Goal: Task Accomplishment & Management: Manage account settings

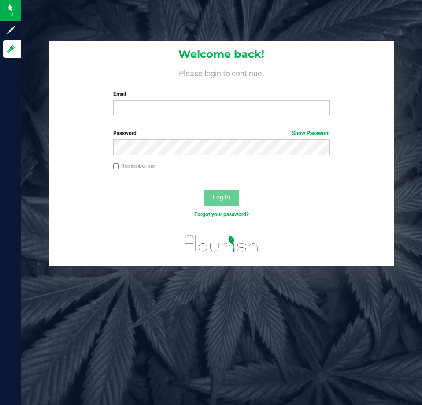
click at [181, 95] on label "Email" at bounding box center [221, 94] width 217 height 8
click at [181, 100] on input "Email" at bounding box center [221, 108] width 217 height 16
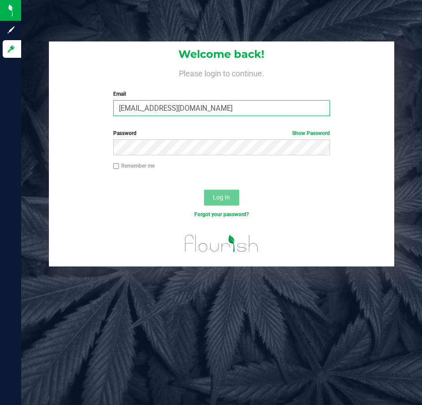
type input "[EMAIL_ADDRESS][DOMAIN_NAME]"
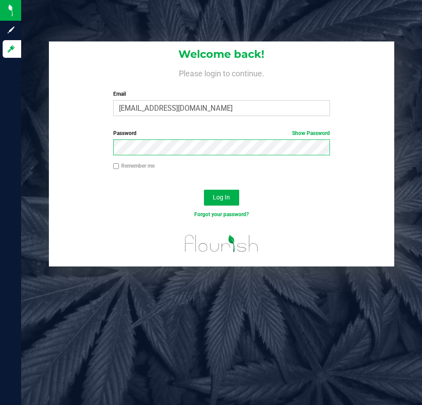
click at [204, 190] on button "Log In" at bounding box center [221, 198] width 35 height 16
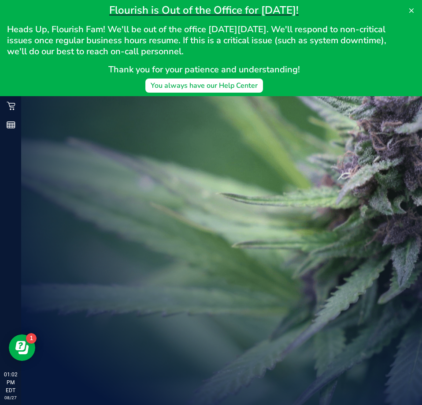
click at [411, 12] on icon at bounding box center [411, 10] width 7 height 7
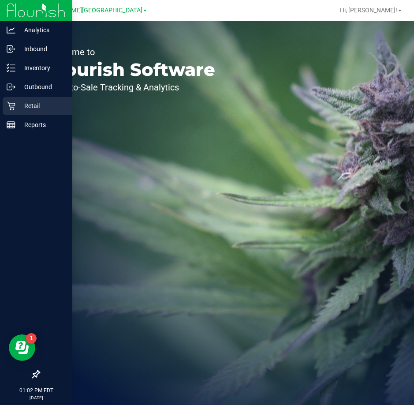
click at [17, 107] on p "Retail" at bounding box center [41, 106] width 53 height 11
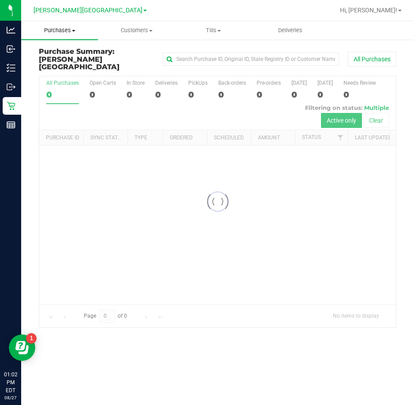
click at [66, 30] on span "Purchases" at bounding box center [59, 30] width 77 height 8
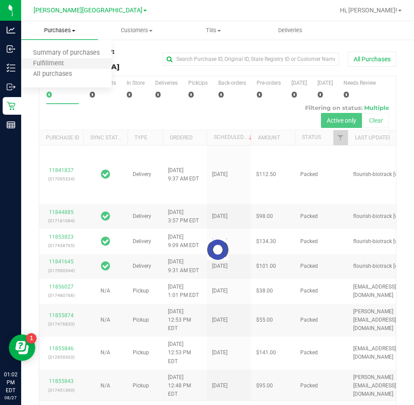
click at [58, 68] on li "Fulfillment" at bounding box center [66, 64] width 90 height 11
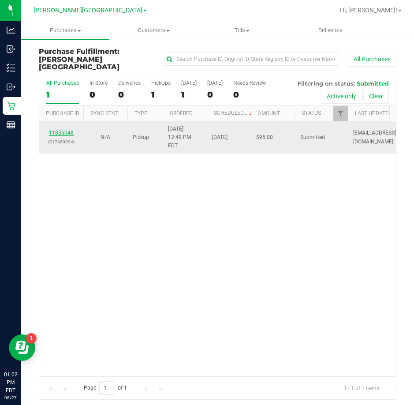
click at [61, 130] on link "11856048" at bounding box center [61, 133] width 25 height 6
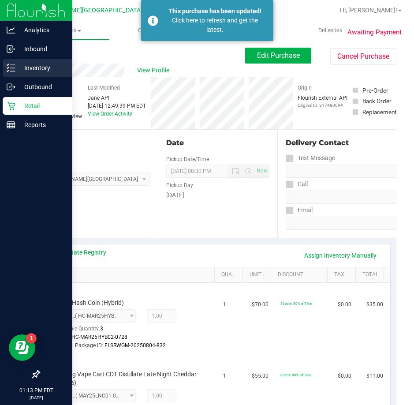
click at [12, 68] on line at bounding box center [12, 68] width 5 height 0
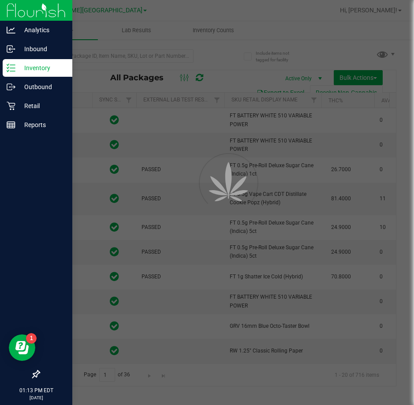
click at [114, 58] on div at bounding box center [207, 202] width 414 height 405
type input "[DATE]"
click at [112, 56] on div at bounding box center [207, 202] width 414 height 405
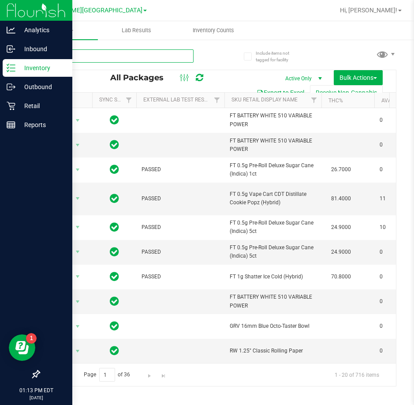
click at [106, 55] on input "text" at bounding box center [116, 55] width 155 height 13
click at [98, 56] on input "text" at bounding box center [116, 55] width 155 height 13
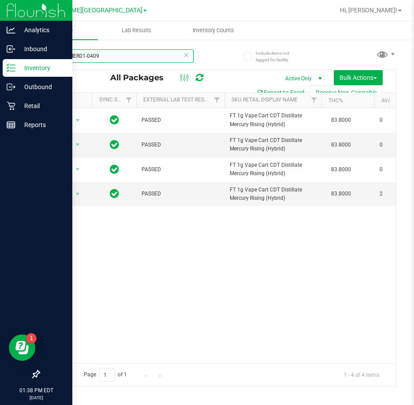
click at [119, 53] on input "APR25MER01-0409" at bounding box center [116, 55] width 155 height 13
type input "A"
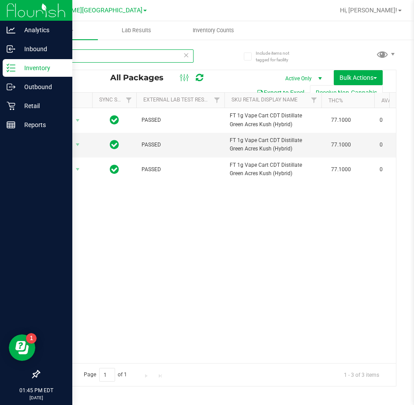
click at [94, 56] on input "green a" at bounding box center [116, 55] width 155 height 13
type input "g"
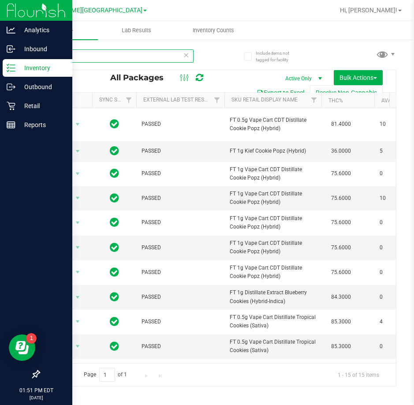
click at [99, 58] on input "cookie" at bounding box center [116, 55] width 155 height 13
type input "c"
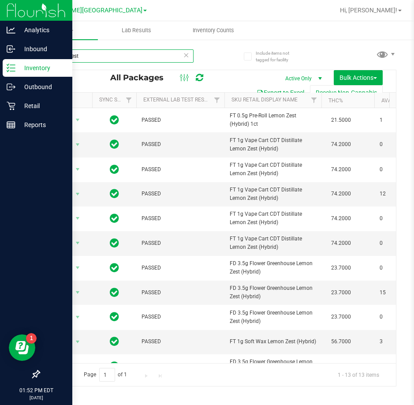
click at [100, 54] on input "lemon zest" at bounding box center [116, 55] width 155 height 13
type input "l"
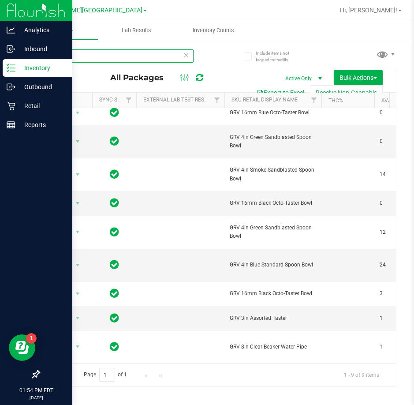
type input "grav"
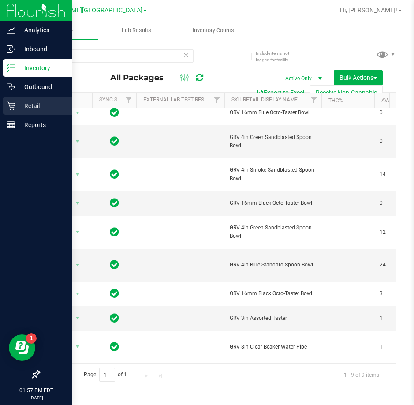
click at [19, 100] on div "Retail" at bounding box center [38, 106] width 70 height 18
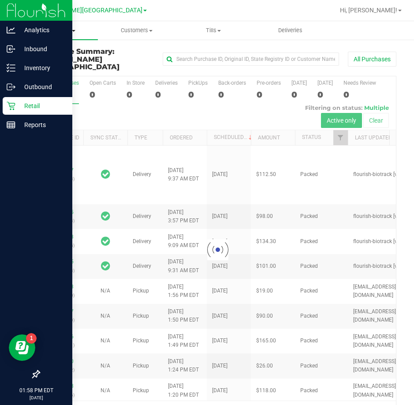
click at [88, 31] on span "Purchases" at bounding box center [59, 30] width 77 height 8
click at [60, 64] on span "Fulfillment" at bounding box center [48, 63] width 55 height 7
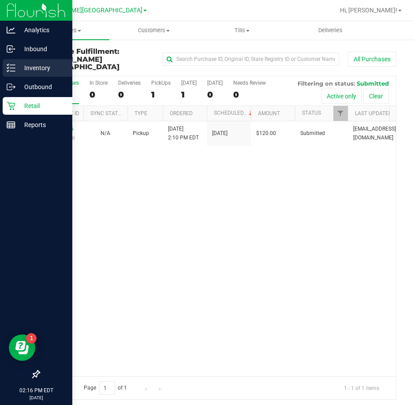
click at [12, 68] on line at bounding box center [12, 68] width 5 height 0
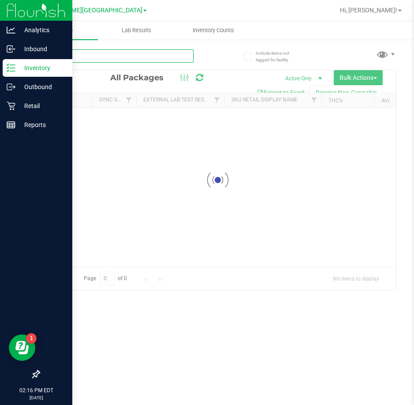
click at [109, 56] on input "text" at bounding box center [116, 55] width 155 height 13
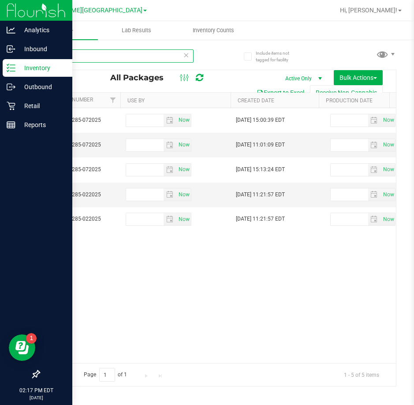
scroll to position [0, 598]
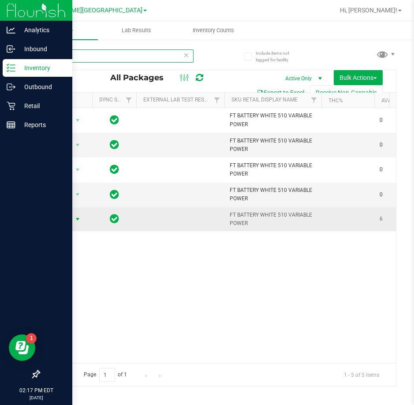
type input "power"
click at [58, 220] on span "Action" at bounding box center [60, 219] width 24 height 12
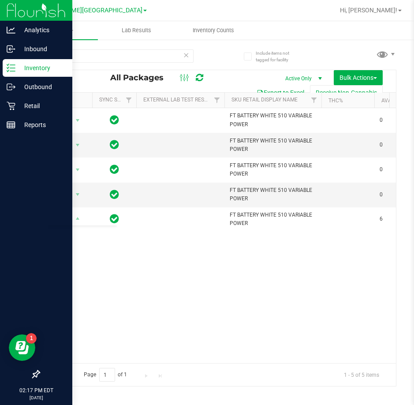
click at [151, 279] on div "Action Action Edit attributes Global inventory Locate package Package audit log…" at bounding box center [217, 235] width 357 height 255
click at [75, 194] on span "select" at bounding box center [77, 194] width 7 height 7
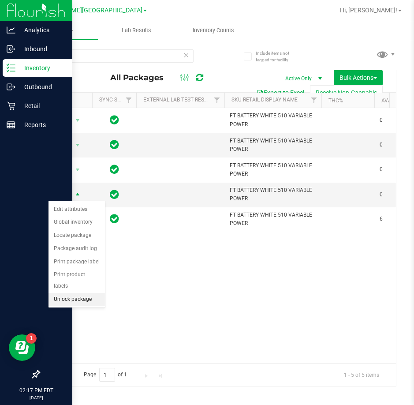
click at [75, 293] on li "Unlock package" at bounding box center [76, 299] width 56 height 13
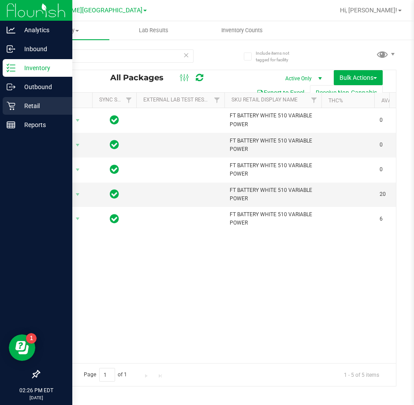
click at [18, 104] on p "Retail" at bounding box center [41, 106] width 53 height 11
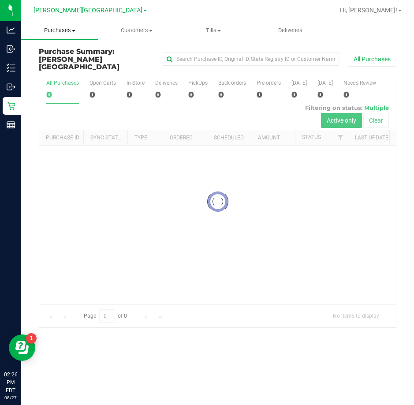
click at [82, 26] on span "Purchases" at bounding box center [59, 30] width 77 height 8
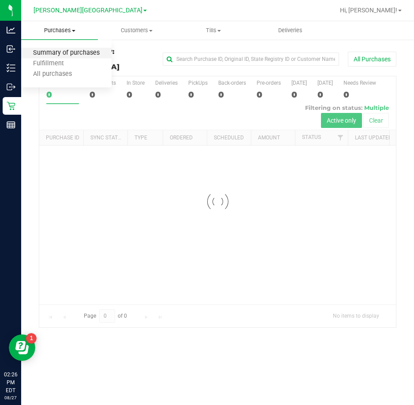
click at [62, 54] on span "Summary of purchases" at bounding box center [66, 52] width 90 height 7
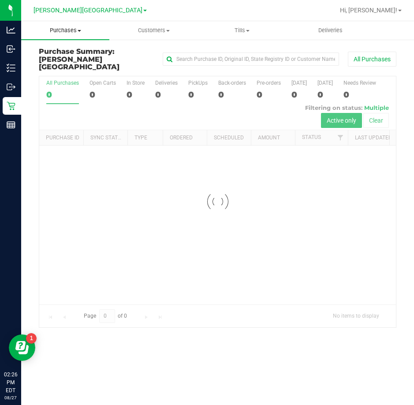
click at [65, 32] on span "Purchases" at bounding box center [65, 30] width 88 height 8
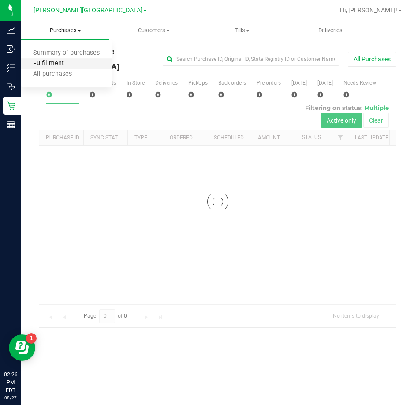
click at [52, 66] on span "Fulfillment" at bounding box center [48, 63] width 55 height 7
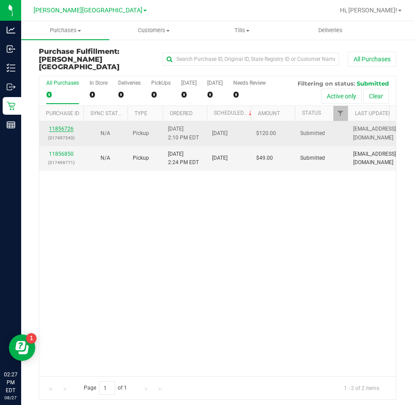
click at [68, 126] on link "11856726" at bounding box center [61, 129] width 25 height 6
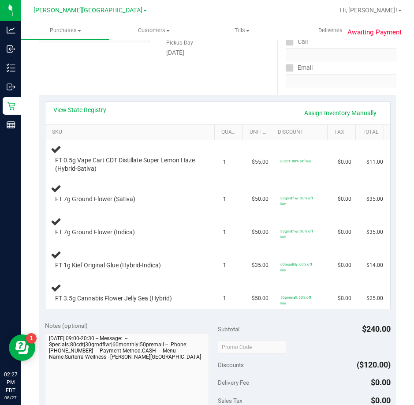
scroll to position [152, 0]
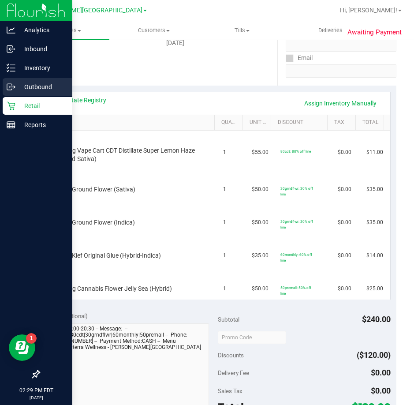
click at [14, 87] on icon at bounding box center [11, 86] width 9 height 9
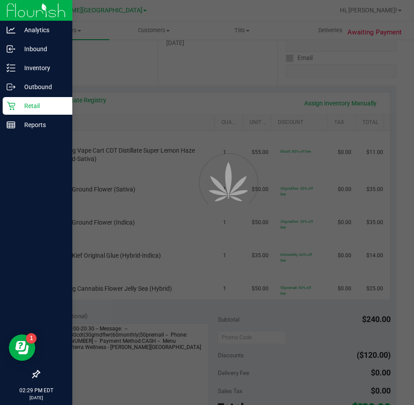
click at [33, 107] on p "Retail" at bounding box center [41, 106] width 53 height 11
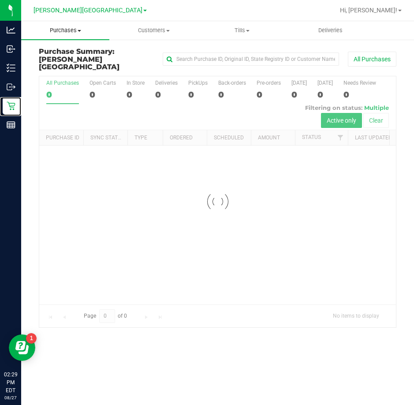
click at [93, 37] on uib-tab-heading "Purchases Summary of purchases Fulfillment All purchases" at bounding box center [65, 30] width 88 height 19
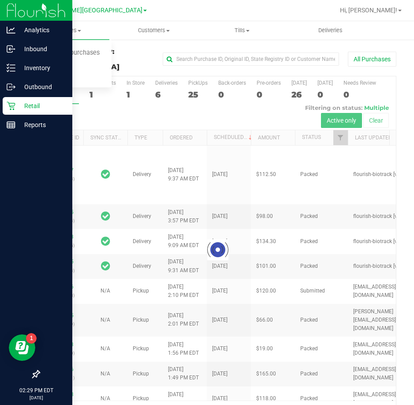
click at [18, 101] on p "Retail" at bounding box center [41, 106] width 53 height 11
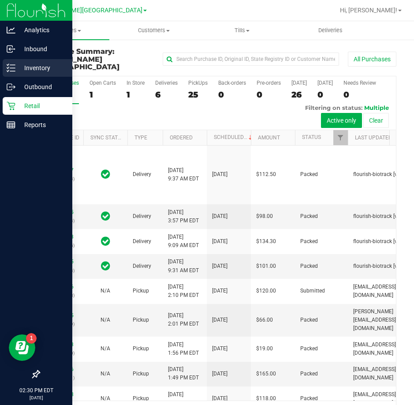
click at [46, 68] on p "Inventory" at bounding box center [41, 68] width 53 height 11
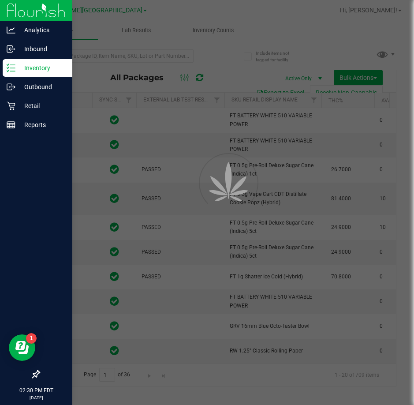
type input "[DATE]"
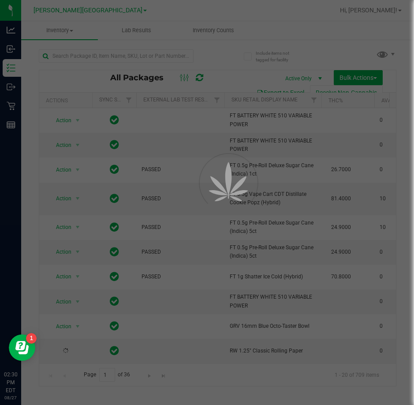
click at [120, 58] on div at bounding box center [207, 202] width 414 height 405
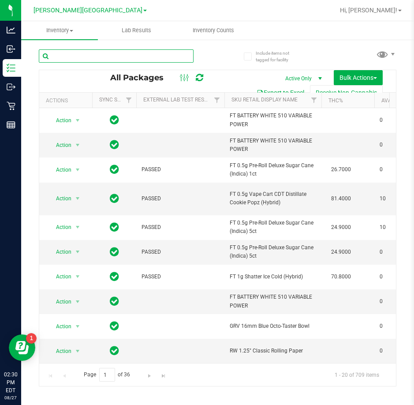
click at [120, 56] on input "text" at bounding box center [116, 55] width 155 height 13
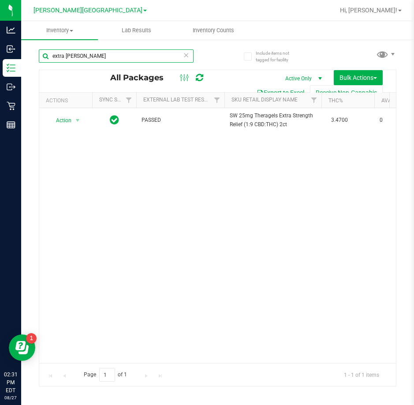
type input "extra [PERSON_NAME]"
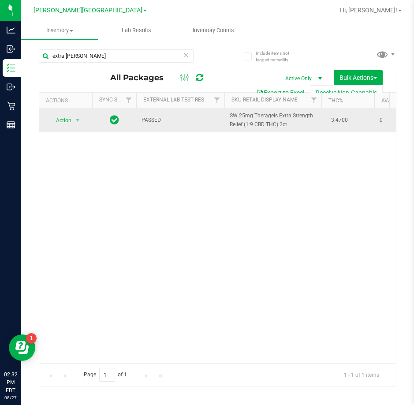
click at [66, 121] on span "Action" at bounding box center [60, 120] width 24 height 12
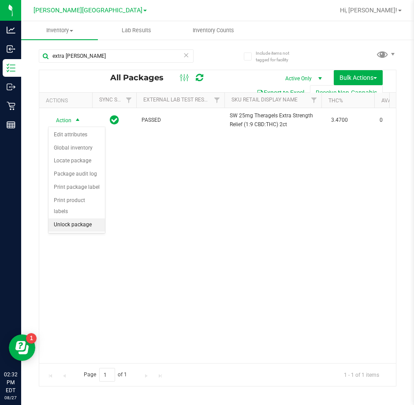
click at [72, 218] on li "Unlock package" at bounding box center [76, 224] width 56 height 13
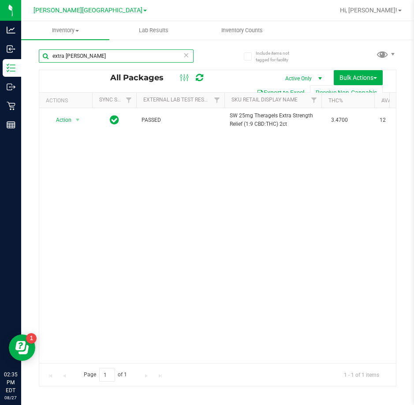
click at [116, 52] on input "extra [PERSON_NAME]" at bounding box center [116, 55] width 155 height 13
type input "e"
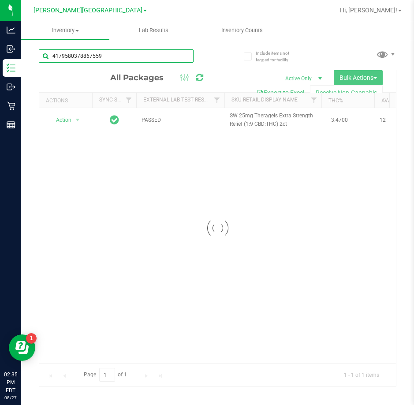
type input "4179580378867559"
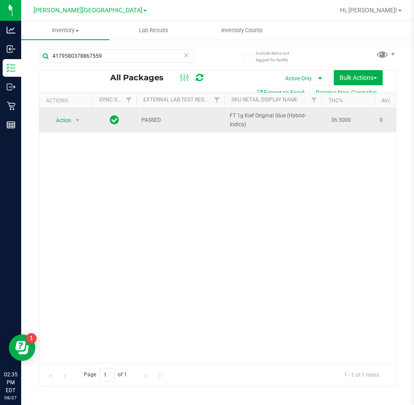
click at [65, 120] on span "Action" at bounding box center [60, 120] width 24 height 12
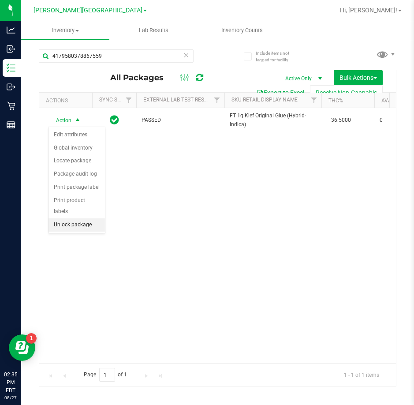
click at [72, 218] on li "Unlock package" at bounding box center [76, 224] width 56 height 13
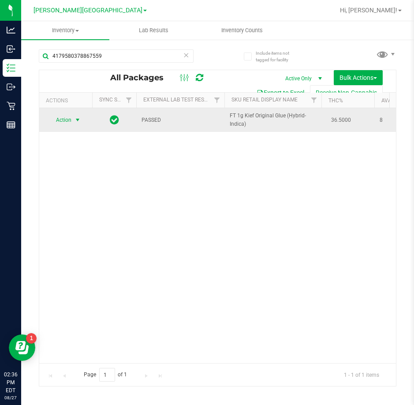
click at [57, 120] on span "Action" at bounding box center [60, 120] width 24 height 12
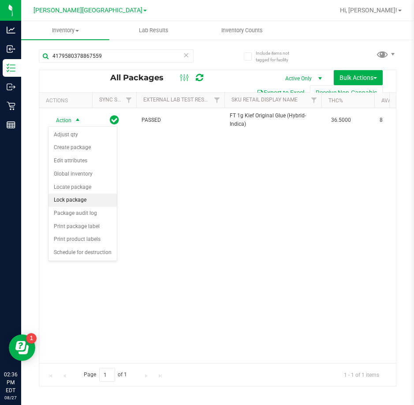
click at [76, 198] on li "Lock package" at bounding box center [82, 200] width 68 height 13
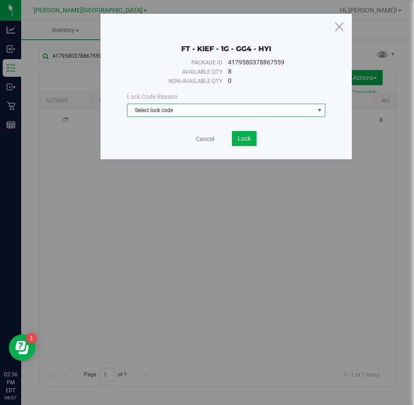
click at [173, 109] on span "Select lock code" at bounding box center [220, 110] width 186 height 12
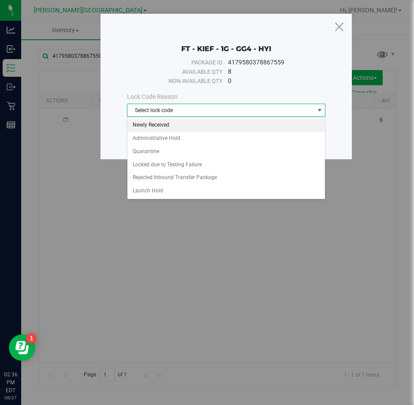
click at [171, 126] on li "Newly Received" at bounding box center [225, 125] width 197 height 13
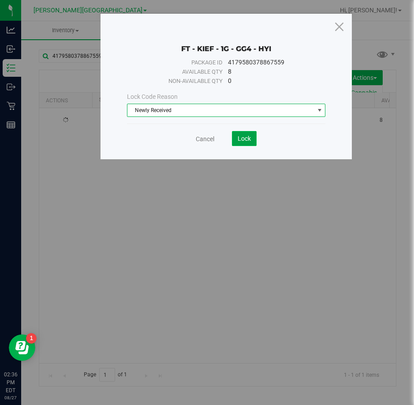
click at [245, 137] on span "Lock" at bounding box center [244, 138] width 13 height 7
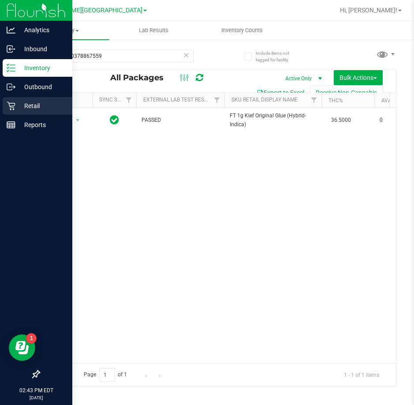
click at [18, 107] on p "Retail" at bounding box center [41, 106] width 53 height 11
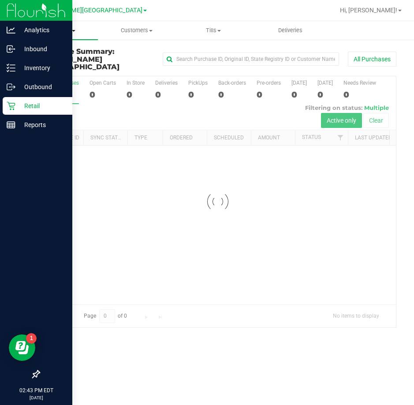
click at [91, 31] on span "Purchases" at bounding box center [59, 30] width 77 height 8
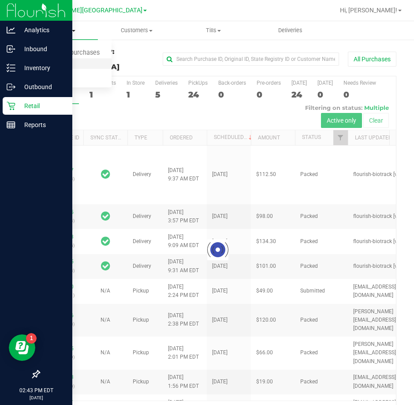
click at [56, 64] on span "Fulfillment" at bounding box center [48, 63] width 55 height 7
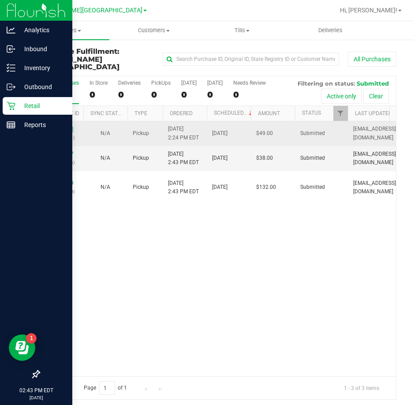
click at [64, 126] on link "11856850" at bounding box center [61, 129] width 25 height 6
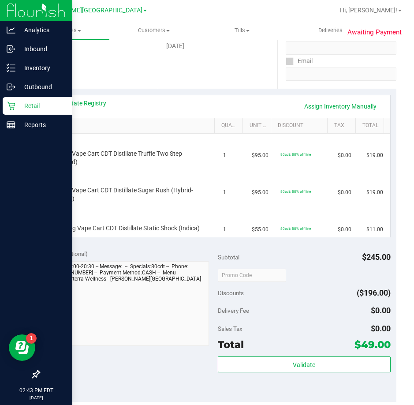
scroll to position [158, 0]
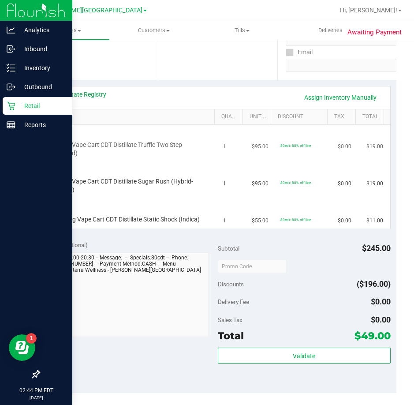
click at [179, 157] on div at bounding box center [127, 157] width 145 height 0
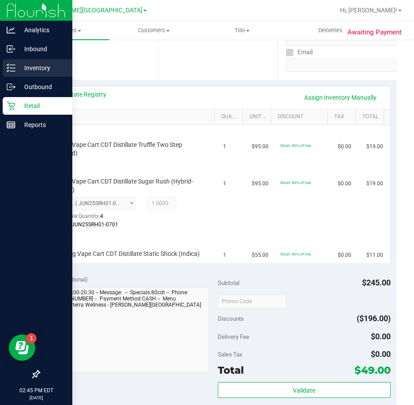
click at [12, 68] on line at bounding box center [12, 68] width 5 height 0
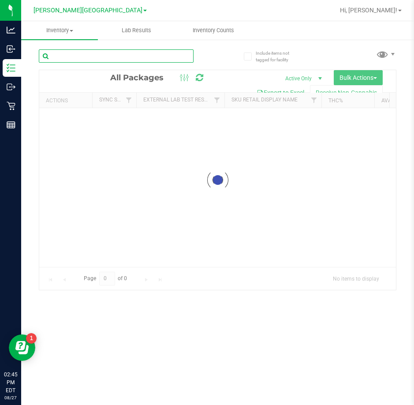
click at [115, 59] on input "text" at bounding box center [116, 55] width 155 height 13
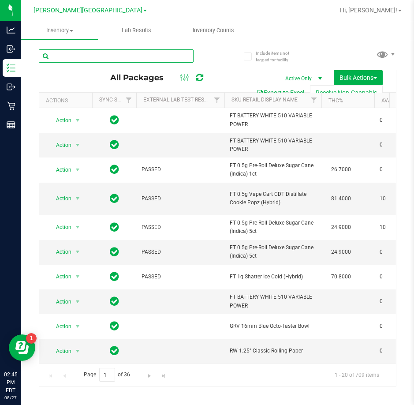
click at [93, 53] on input "text" at bounding box center [116, 55] width 155 height 13
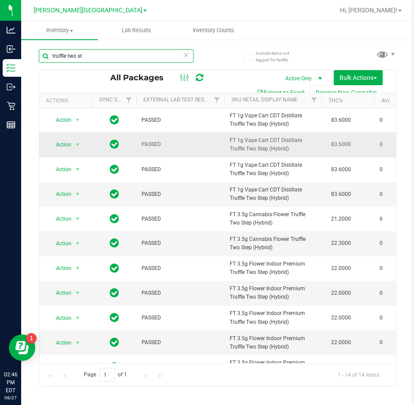
type input "truffle two st"
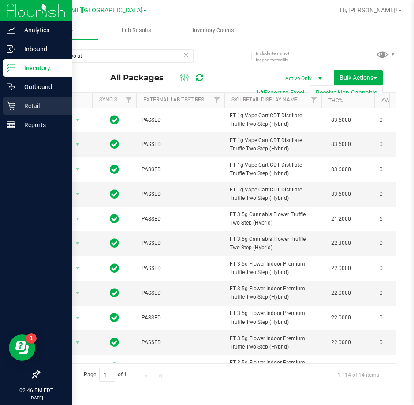
click at [16, 103] on p "Retail" at bounding box center [41, 106] width 53 height 11
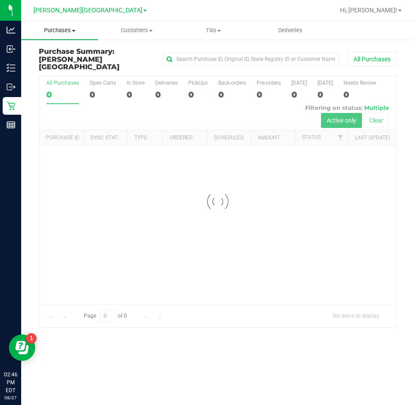
click at [87, 27] on span "Purchases" at bounding box center [59, 30] width 77 height 8
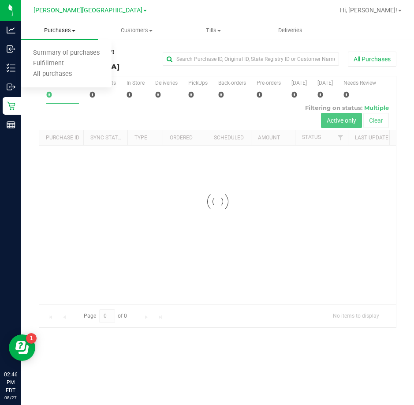
click at [57, 62] on span "Fulfillment" at bounding box center [48, 63] width 55 height 7
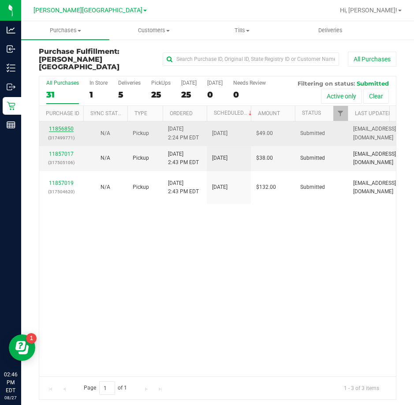
click at [67, 126] on link "11856850" at bounding box center [61, 129] width 25 height 6
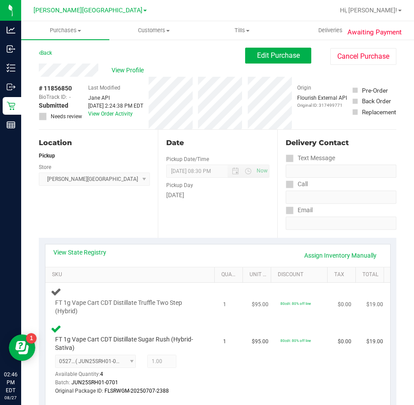
click at [222, 301] on td "1" at bounding box center [232, 301] width 29 height 37
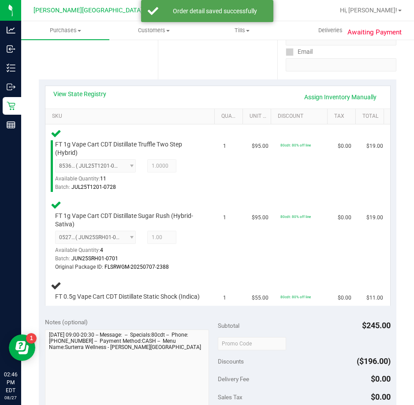
scroll to position [183, 0]
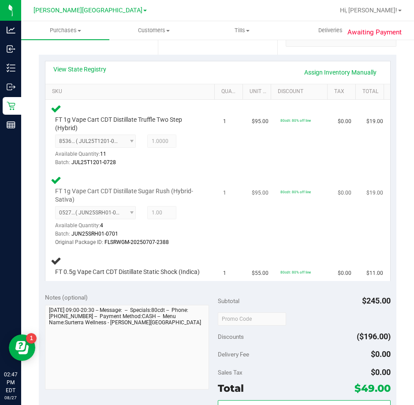
click at [219, 224] on td "1" at bounding box center [232, 211] width 29 height 80
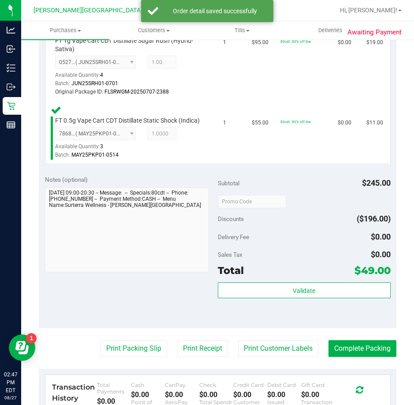
scroll to position [447, 0]
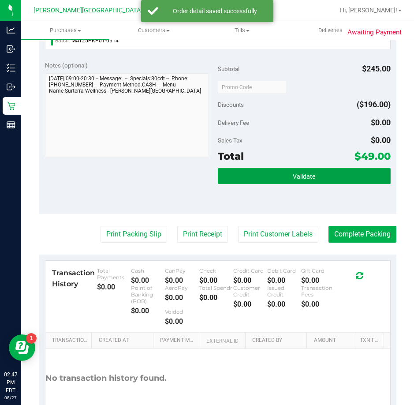
click at [281, 180] on button "Validate" at bounding box center [304, 176] width 173 height 16
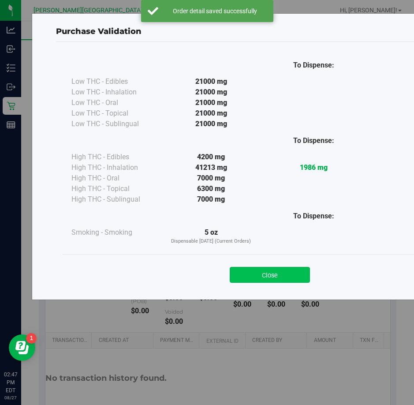
click at [245, 274] on button "Close" at bounding box center [270, 275] width 80 height 16
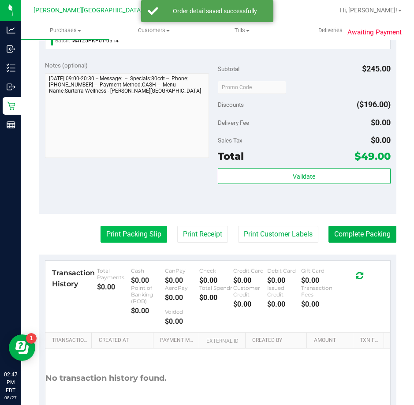
click at [151, 242] on button "Print Packing Slip" at bounding box center [134, 234] width 67 height 17
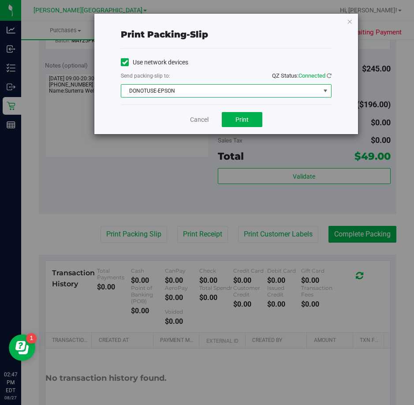
click at [240, 90] on span "DONOTUSE-EPSON" at bounding box center [220, 91] width 199 height 12
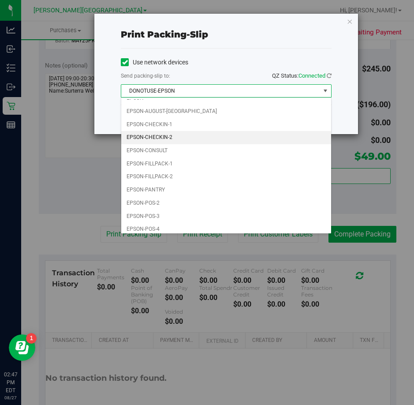
scroll to position [25, 0]
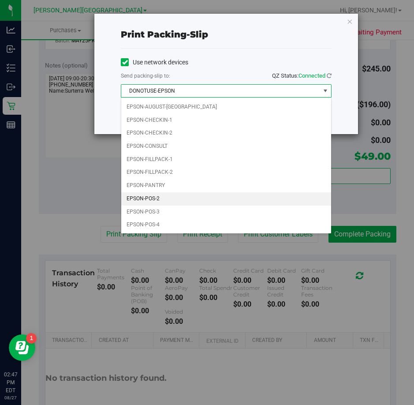
click at [154, 197] on li "EPSON-POS-2" at bounding box center [226, 198] width 210 height 13
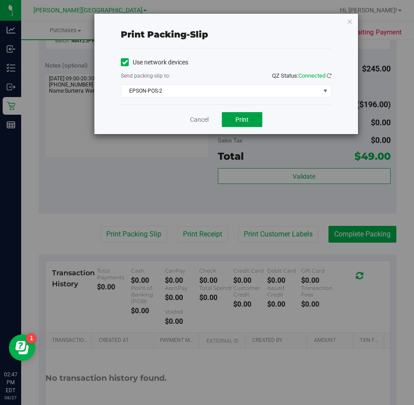
click at [241, 116] on span "Print" at bounding box center [241, 119] width 13 height 7
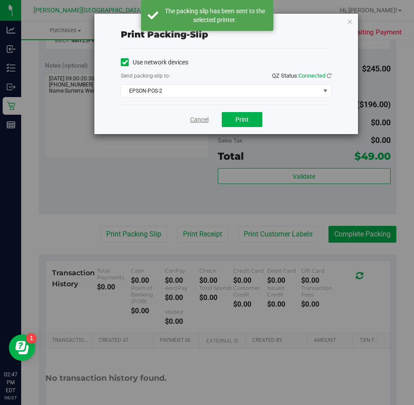
click at [203, 119] on link "Cancel" at bounding box center [199, 119] width 19 height 9
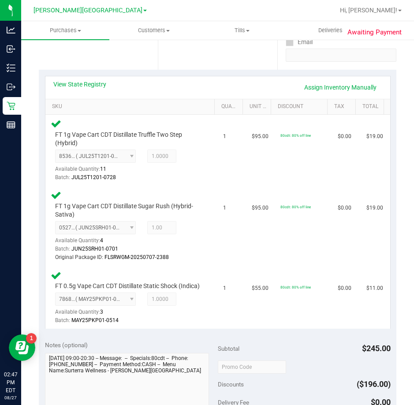
scroll to position [397, 0]
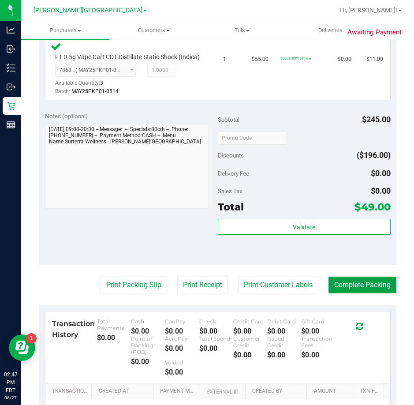
click at [360, 290] on button "Complete Packing" at bounding box center [362, 284] width 68 height 17
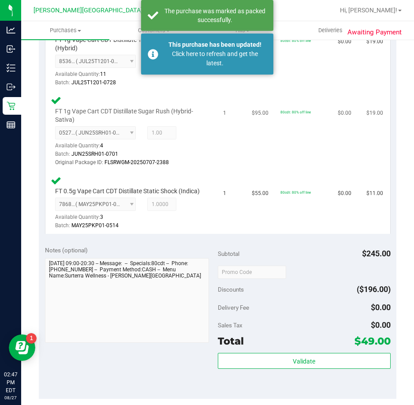
scroll to position [88, 0]
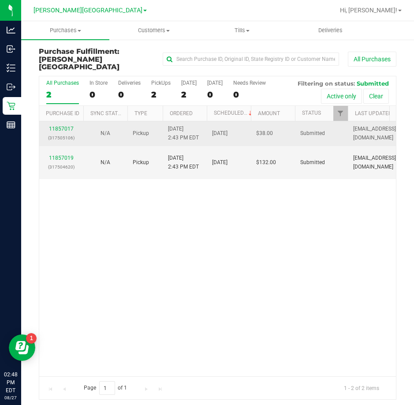
click at [64, 134] on p "(317505106)" at bounding box center [62, 138] width 34 height 8
click at [64, 126] on link "11857017" at bounding box center [61, 129] width 25 height 6
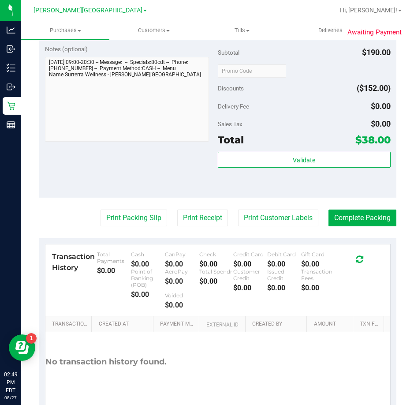
scroll to position [394, 0]
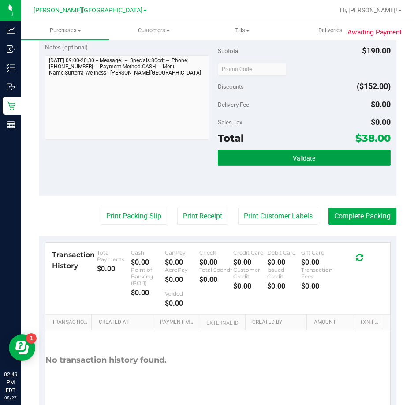
click at [262, 160] on button "Validate" at bounding box center [304, 158] width 173 height 16
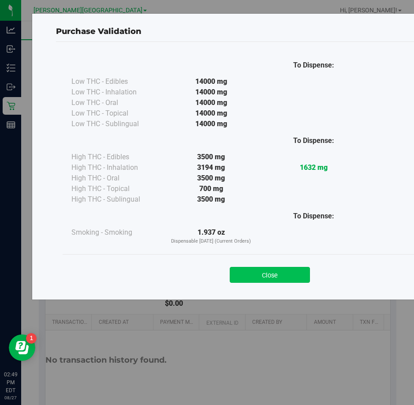
click at [267, 268] on button "Close" at bounding box center [270, 275] width 80 height 16
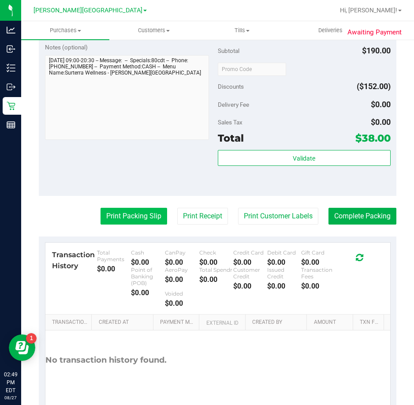
click at [121, 217] on button "Print Packing Slip" at bounding box center [134, 216] width 67 height 17
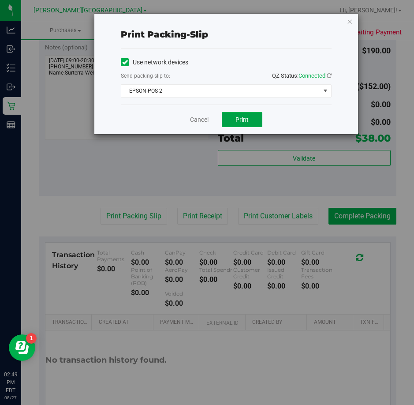
click at [251, 123] on button "Print" at bounding box center [242, 119] width 41 height 15
click at [198, 122] on link "Cancel" at bounding box center [199, 119] width 19 height 9
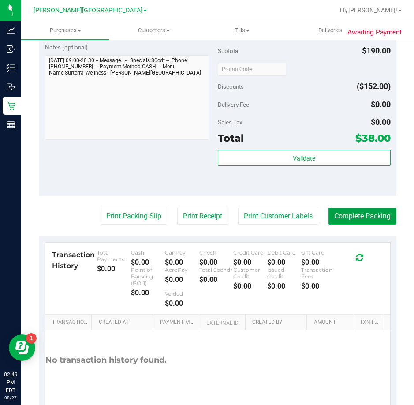
click at [357, 216] on button "Complete Packing" at bounding box center [362, 216] width 68 height 17
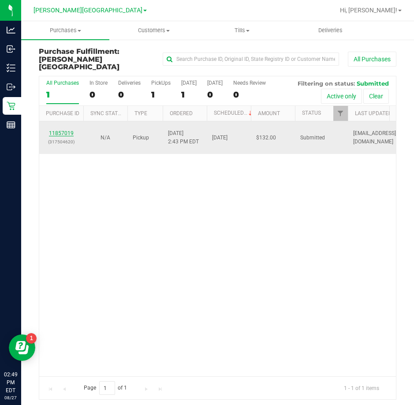
click at [65, 130] on link "11857019" at bounding box center [61, 133] width 25 height 6
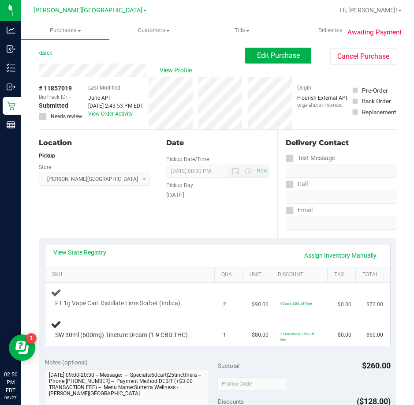
click at [186, 308] on div at bounding box center [127, 308] width 145 height 0
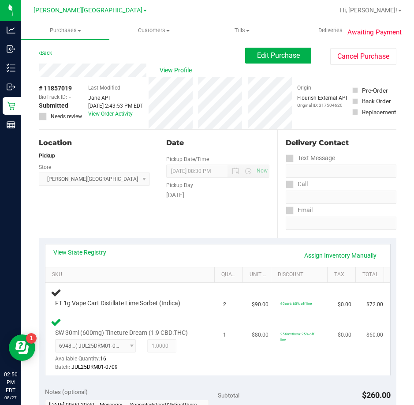
click at [185, 315] on td "SW 30ml (600mg) Tincture Dream (1:9 CBD:THC) 6948673418295551 ( JUL25DRM01-0709…" at bounding box center [131, 344] width 172 height 63
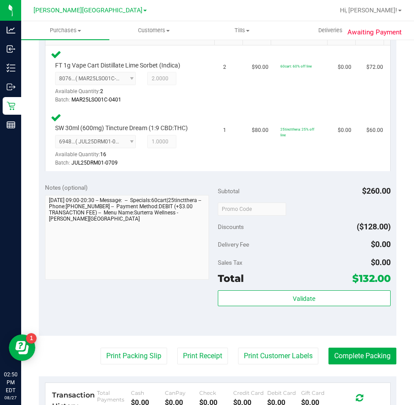
scroll to position [241, 0]
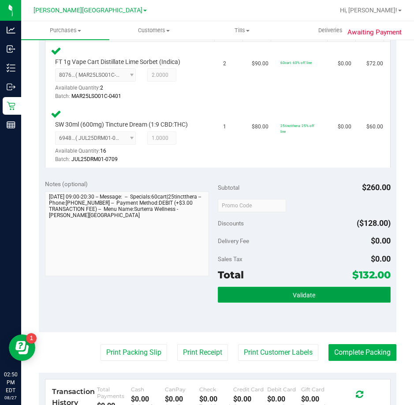
click at [257, 290] on button "Validate" at bounding box center [304, 295] width 173 height 16
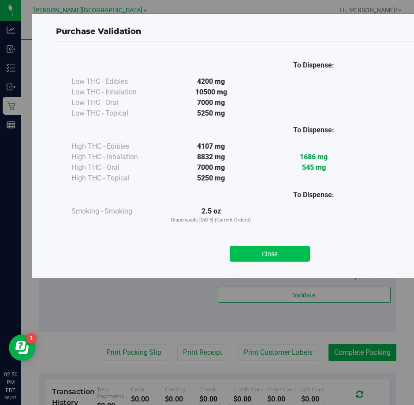
click at [267, 251] on button "Close" at bounding box center [270, 254] width 80 height 16
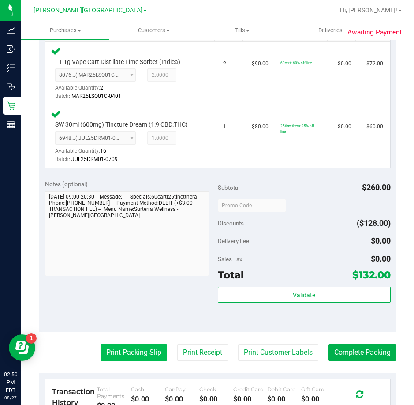
click at [113, 348] on button "Print Packing Slip" at bounding box center [134, 352] width 67 height 17
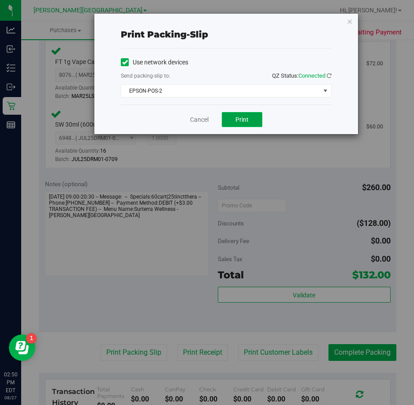
click at [249, 118] on button "Print" at bounding box center [242, 119] width 41 height 15
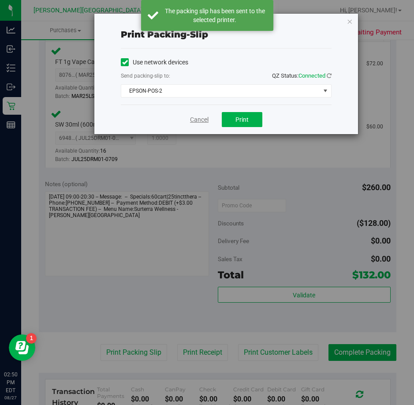
click at [198, 119] on link "Cancel" at bounding box center [199, 119] width 19 height 9
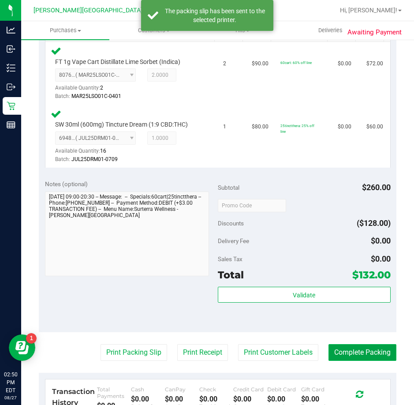
click at [344, 353] on button "Complete Packing" at bounding box center [362, 352] width 68 height 17
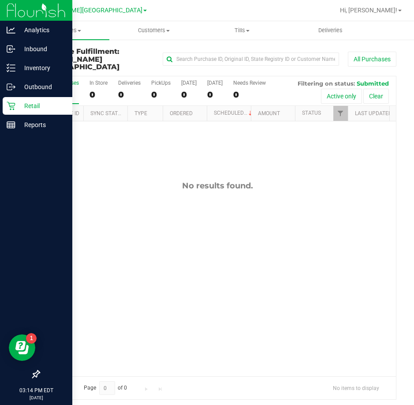
click at [10, 102] on icon at bounding box center [11, 105] width 9 height 9
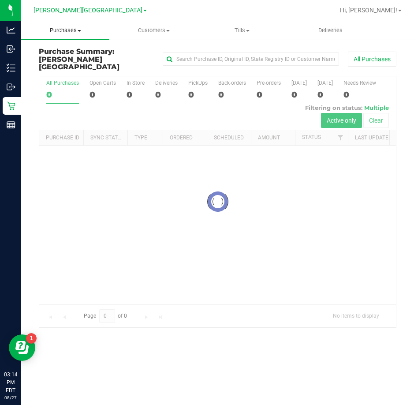
click at [72, 30] on span "Purchases" at bounding box center [65, 30] width 88 height 8
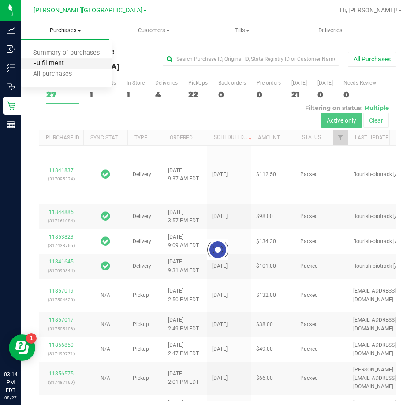
click at [48, 65] on span "Fulfillment" at bounding box center [48, 63] width 55 height 7
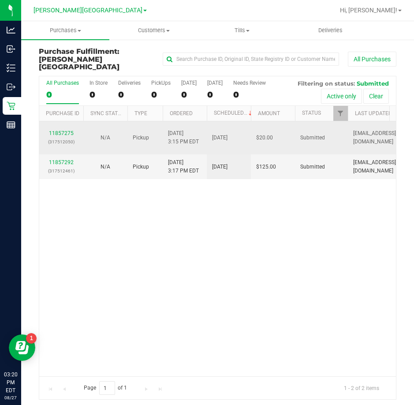
click at [66, 129] on div "11857275 (317512050)" at bounding box center [62, 137] width 34 height 17
click at [67, 130] on link "11857275" at bounding box center [61, 133] width 25 height 6
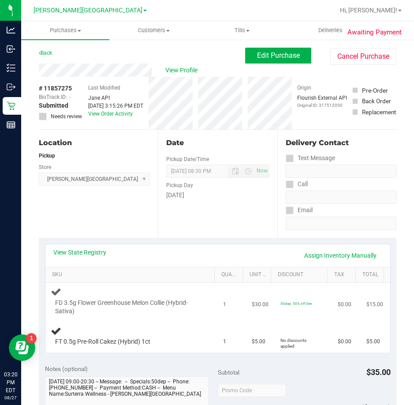
click at [153, 315] on div at bounding box center [127, 315] width 145 height 0
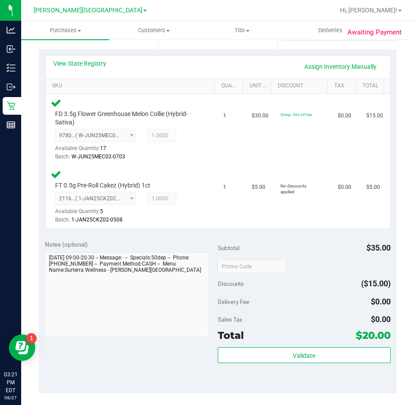
scroll to position [196, 0]
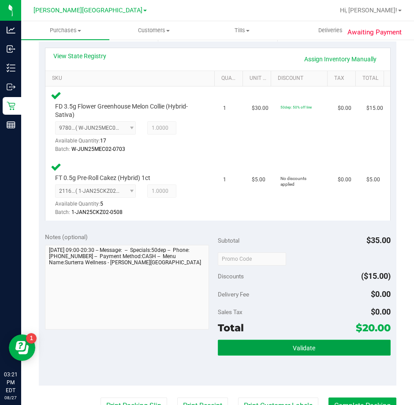
click at [305, 344] on span "Validate" at bounding box center [304, 347] width 22 height 7
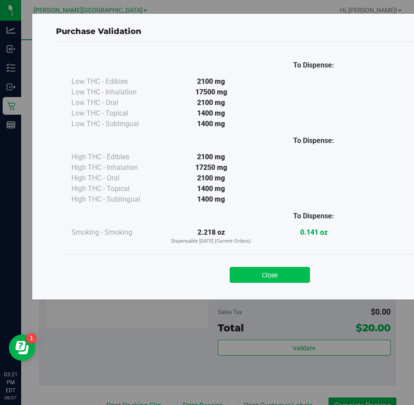
click at [287, 273] on button "Close" at bounding box center [270, 275] width 80 height 16
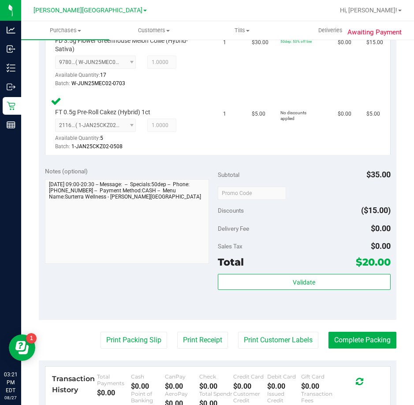
scroll to position [334, 0]
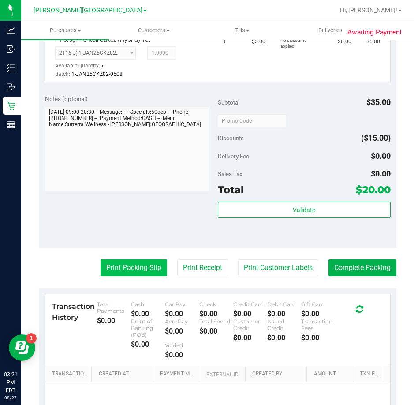
click at [132, 264] on button "Print Packing Slip" at bounding box center [134, 267] width 67 height 17
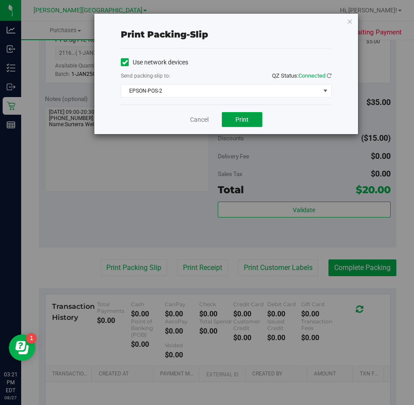
click at [242, 120] on span "Print" at bounding box center [241, 119] width 13 height 7
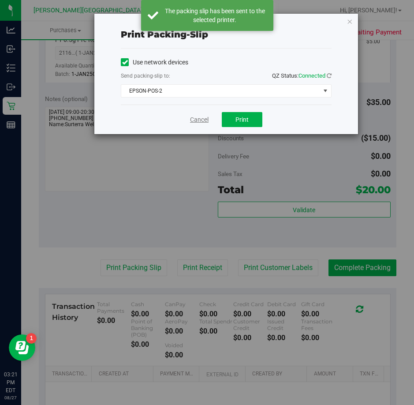
click at [199, 121] on link "Cancel" at bounding box center [199, 119] width 19 height 9
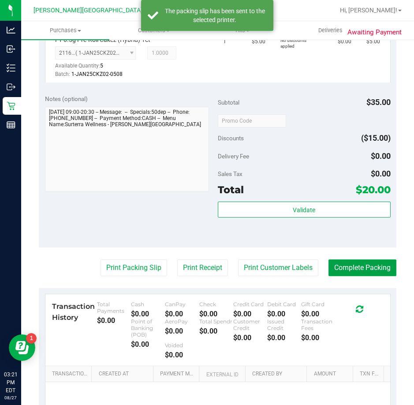
click at [357, 269] on button "Complete Packing" at bounding box center [362, 267] width 68 height 17
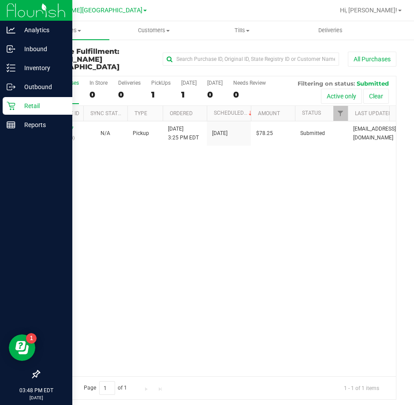
click at [17, 102] on p "Retail" at bounding box center [41, 106] width 53 height 11
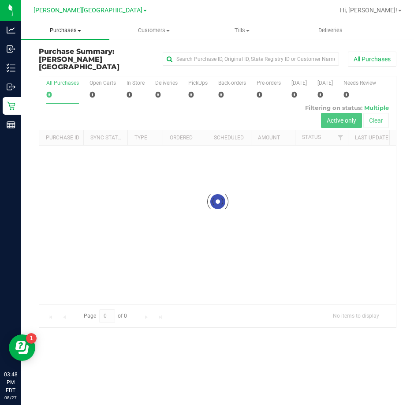
click at [91, 33] on span "Purchases" at bounding box center [65, 30] width 88 height 8
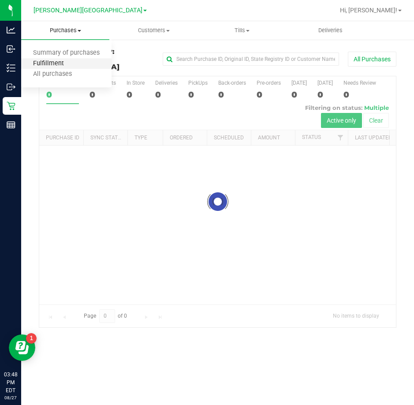
click at [61, 67] on span "Fulfillment" at bounding box center [48, 63] width 55 height 7
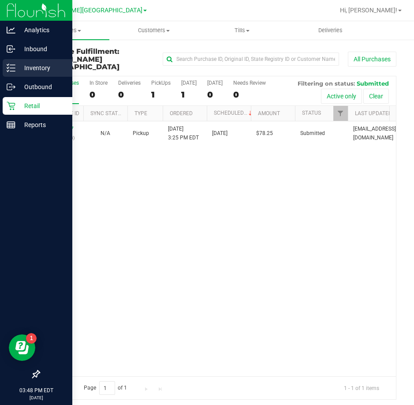
click at [18, 68] on p "Inventory" at bounding box center [41, 68] width 53 height 11
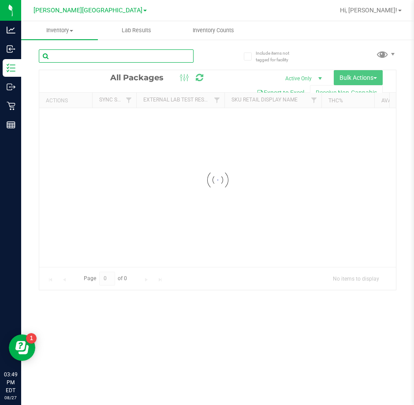
click at [104, 57] on input "text" at bounding box center [116, 55] width 155 height 13
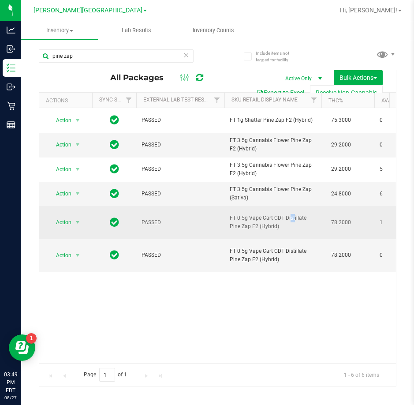
drag, startPoint x: 260, startPoint y: 222, endPoint x: 308, endPoint y: 214, distance: 48.3
click at [302, 216] on span "FT 0.5g Vape Cart CDT Distillate Pine Zap F2 (Hybrid)" at bounding box center [273, 222] width 86 height 17
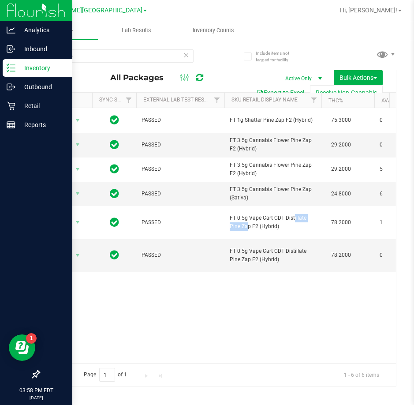
click at [14, 69] on icon at bounding box center [11, 67] width 9 height 9
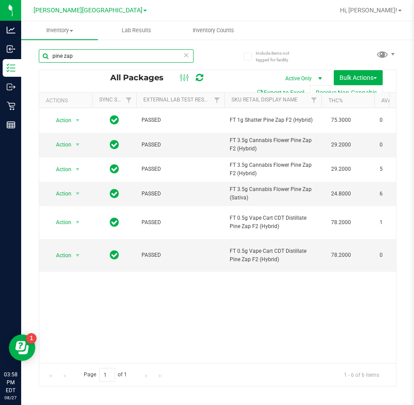
drag, startPoint x: 80, startPoint y: 58, endPoint x: 77, endPoint y: 53, distance: 5.5
click at [80, 58] on input "pine zap" at bounding box center [116, 55] width 155 height 13
type input "p"
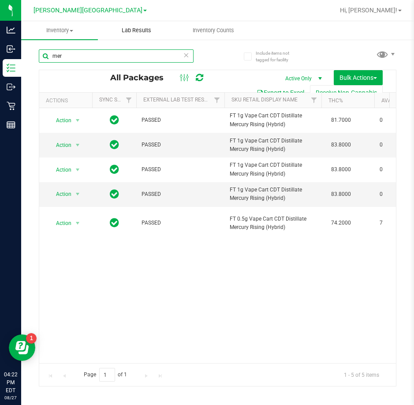
type input "mer"
